Goal: Complete application form

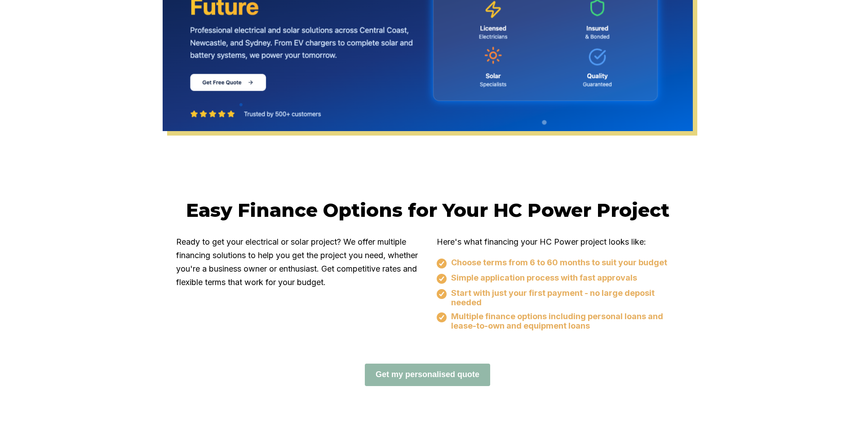
scroll to position [392, 0]
click at [450, 373] on button "Get my personalised quote" at bounding box center [427, 375] width 125 height 22
